Goal: Task Accomplishment & Management: Manage account settings

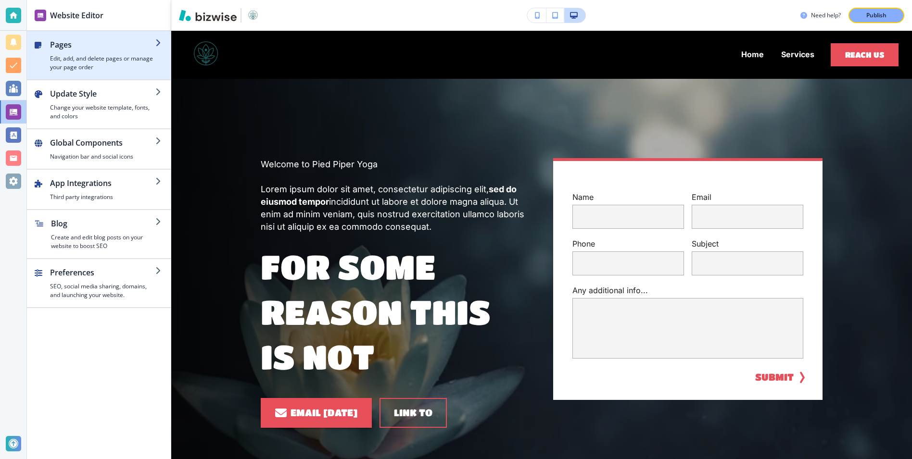
click at [110, 65] on h4 "Edit, add, and delete pages or manage your page order" at bounding box center [102, 62] width 105 height 17
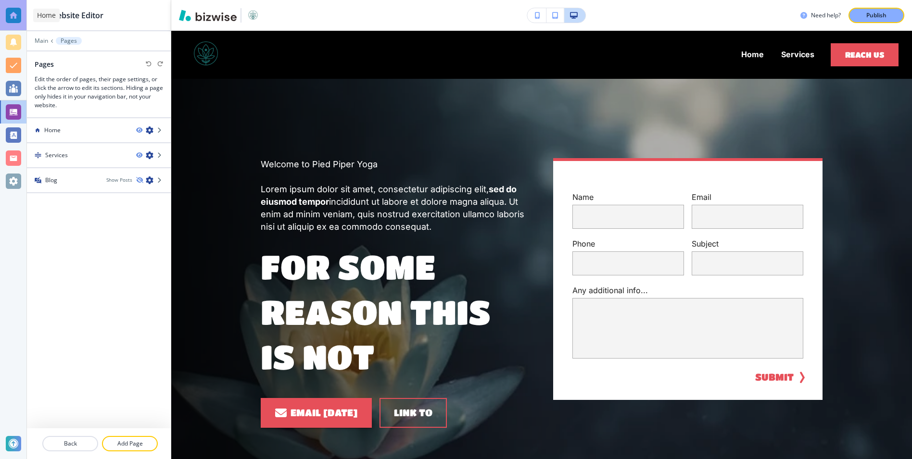
click at [12, 18] on div at bounding box center [13, 15] width 15 height 15
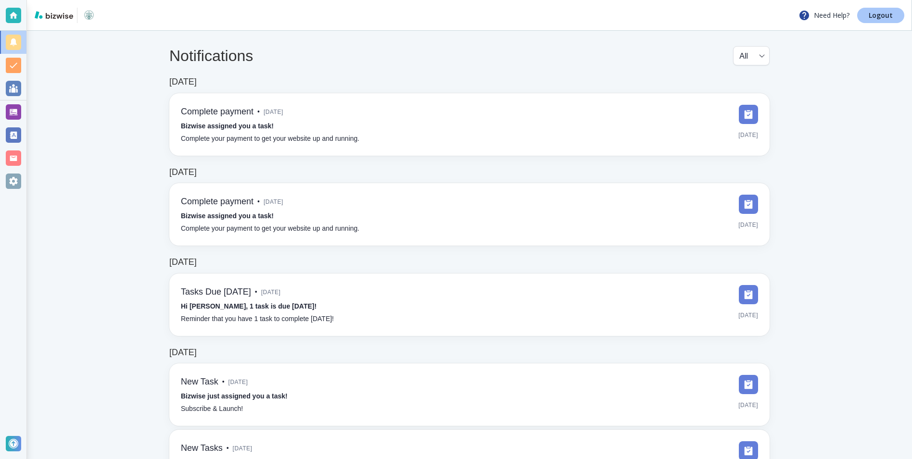
click at [872, 18] on p "Logout" at bounding box center [880, 15] width 24 height 7
